Goal: Task Accomplishment & Management: Use online tool/utility

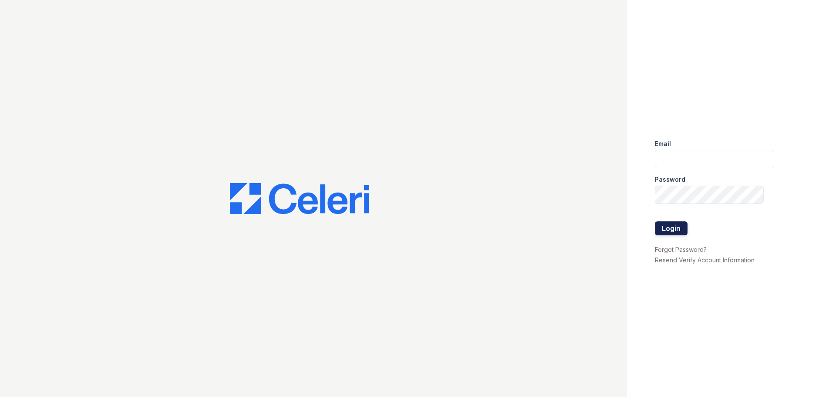
type input "[EMAIL_ADDRESS][DOMAIN_NAME]"
click at [676, 231] on button "Login" at bounding box center [671, 228] width 33 height 14
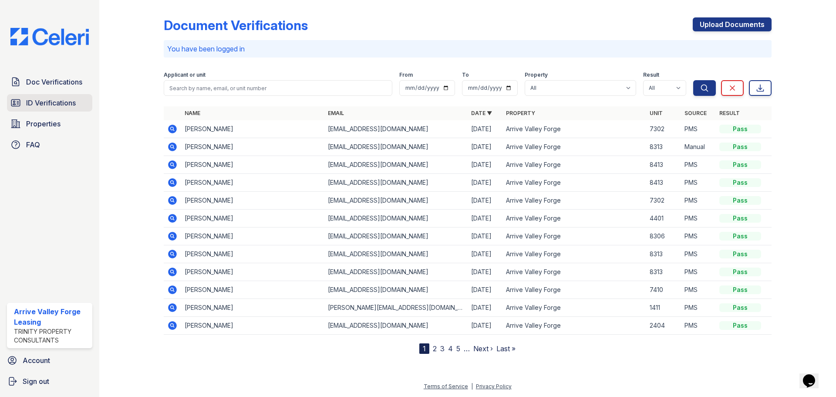
click at [43, 108] on span "ID Verifications" at bounding box center [51, 103] width 50 height 10
